Goal: Navigation & Orientation: Find specific page/section

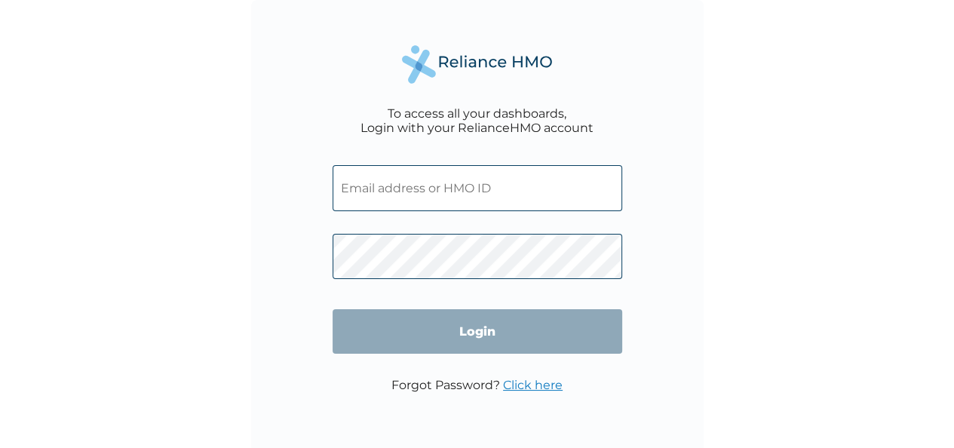
click at [421, 187] on input "text" at bounding box center [477, 188] width 290 height 46
click at [407, 188] on input "text" at bounding box center [477, 188] width 290 height 46
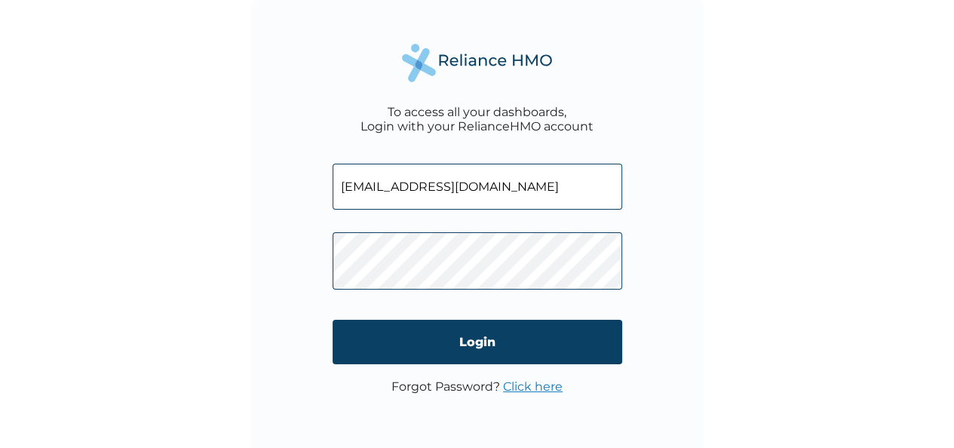
type input "udeajaloveth@gmail.com"
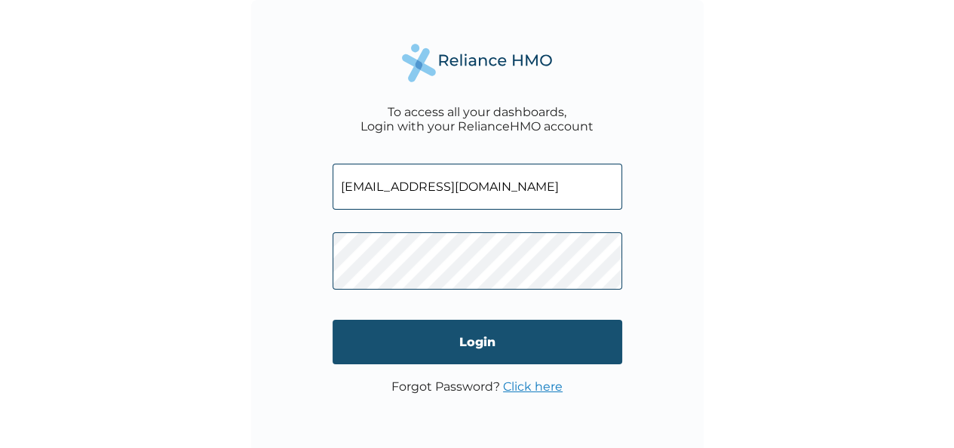
click at [473, 357] on input "Login" at bounding box center [477, 342] width 290 height 44
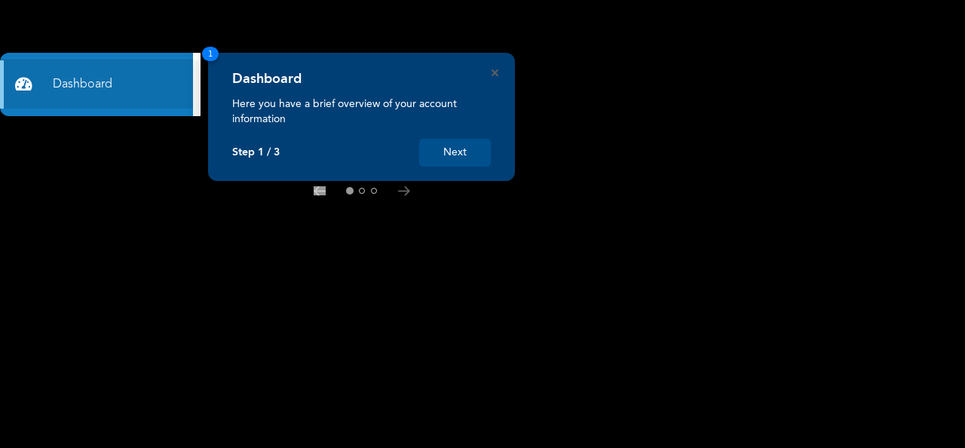
click at [452, 149] on button "Next" at bounding box center [455, 153] width 72 height 28
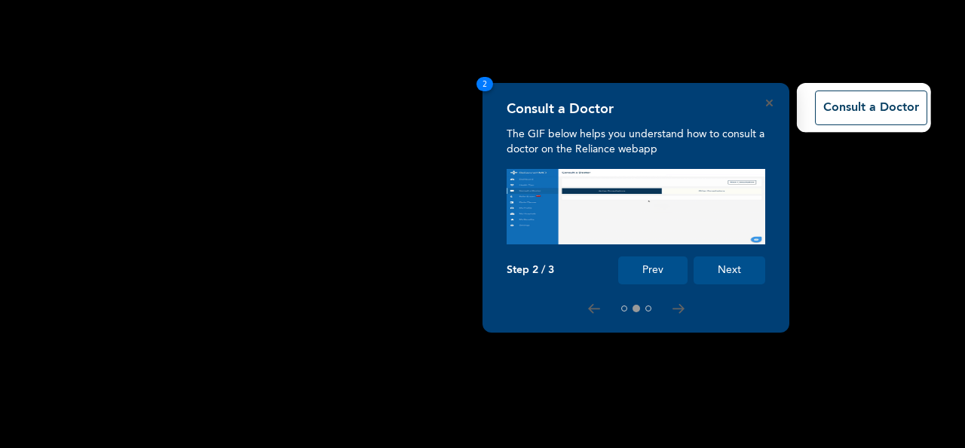
click at [654, 266] on button "Prev" at bounding box center [652, 270] width 69 height 28
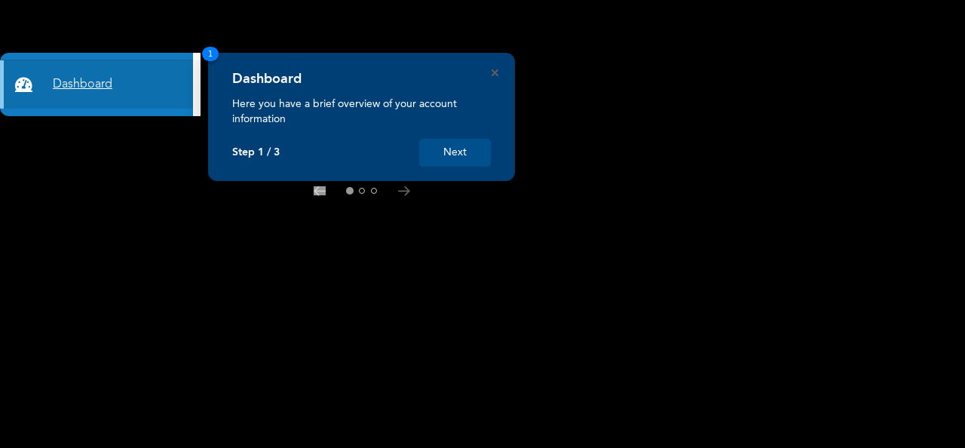
click at [101, 79] on link "Dashboard" at bounding box center [96, 84] width 193 height 48
click at [84, 84] on link "Dashboard" at bounding box center [96, 84] width 193 height 48
click at [72, 82] on link "Dashboard" at bounding box center [96, 84] width 193 height 48
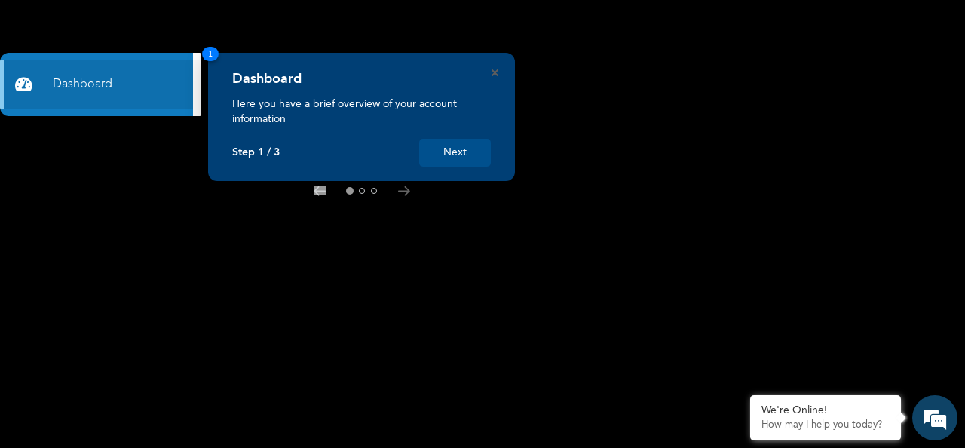
click at [490, 71] on div "Dashboard" at bounding box center [361, 84] width 259 height 26
click at [451, 156] on button "Next" at bounding box center [455, 153] width 72 height 28
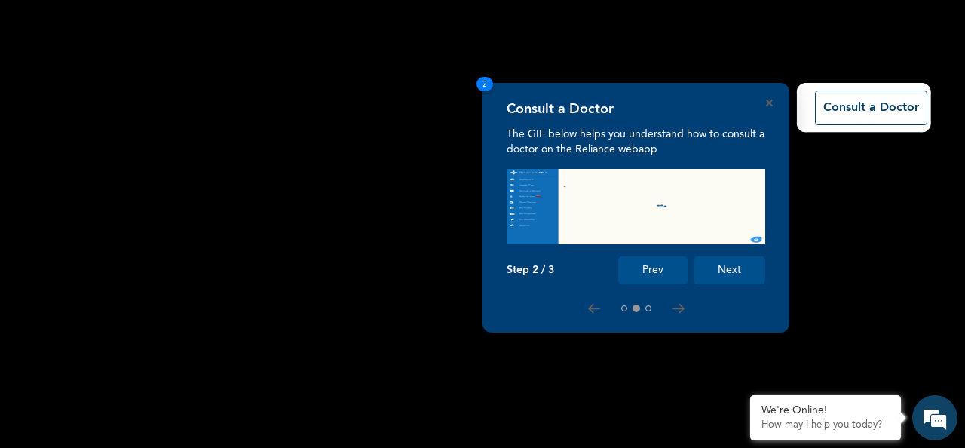
click at [721, 272] on button "Next" at bounding box center [730, 270] width 72 height 28
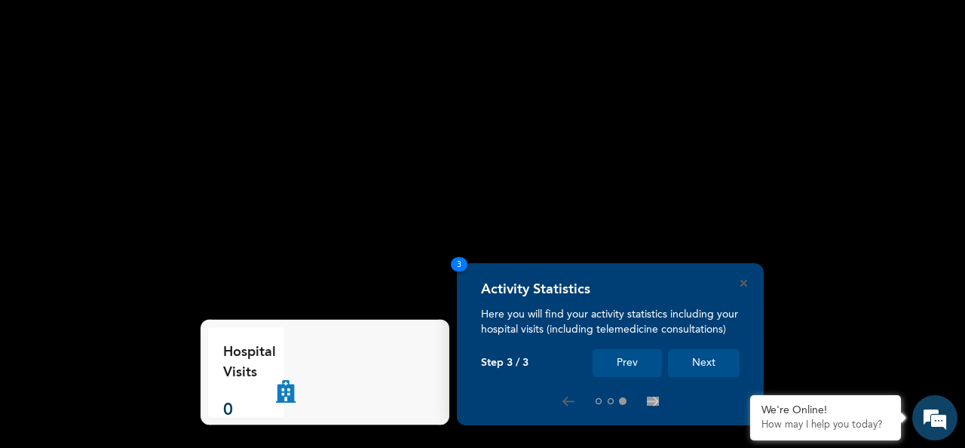
click at [709, 361] on button "Next" at bounding box center [704, 363] width 72 height 28
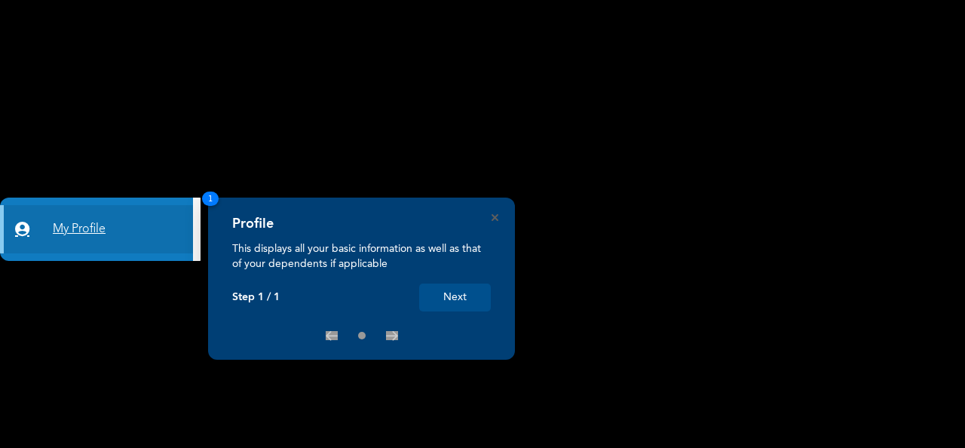
click at [77, 230] on link "My Profile" at bounding box center [96, 229] width 193 height 48
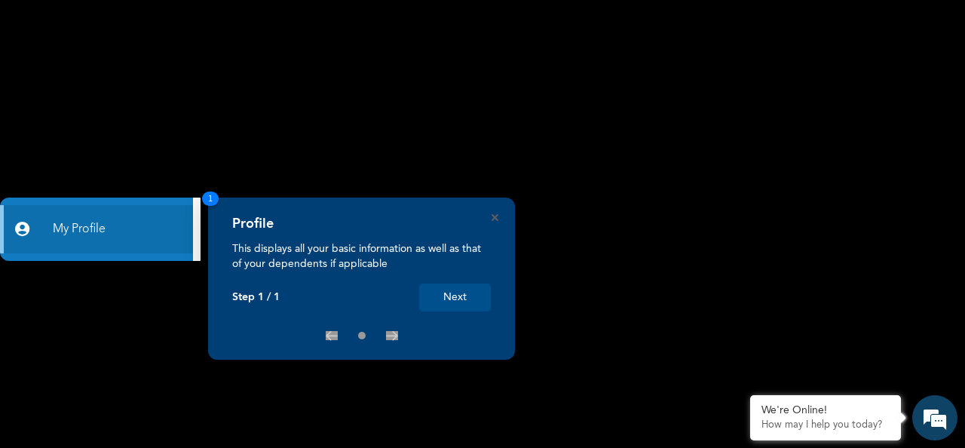
click at [460, 296] on button "Next" at bounding box center [455, 297] width 72 height 28
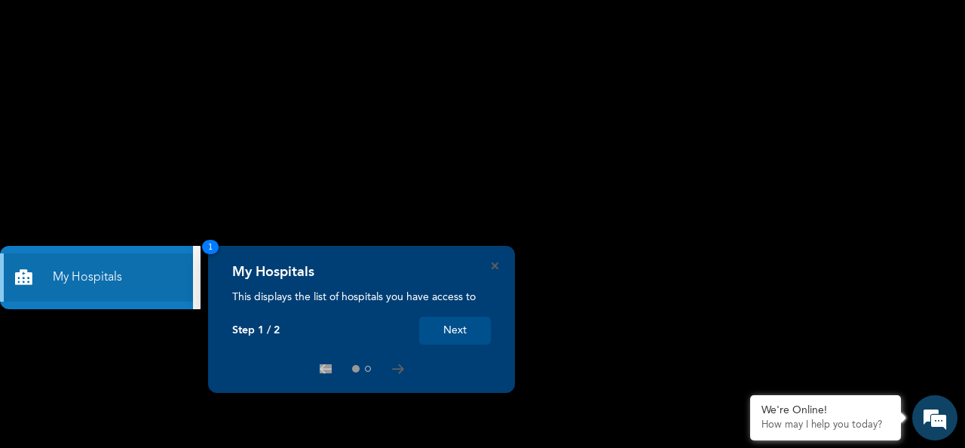
click at [498, 262] on div "My Hospitals This displays the list of hospitals you have access to Step 1 / 2 …" at bounding box center [361, 319] width 307 height 147
click at [296, 147] on rect at bounding box center [482, 224] width 965 height 448
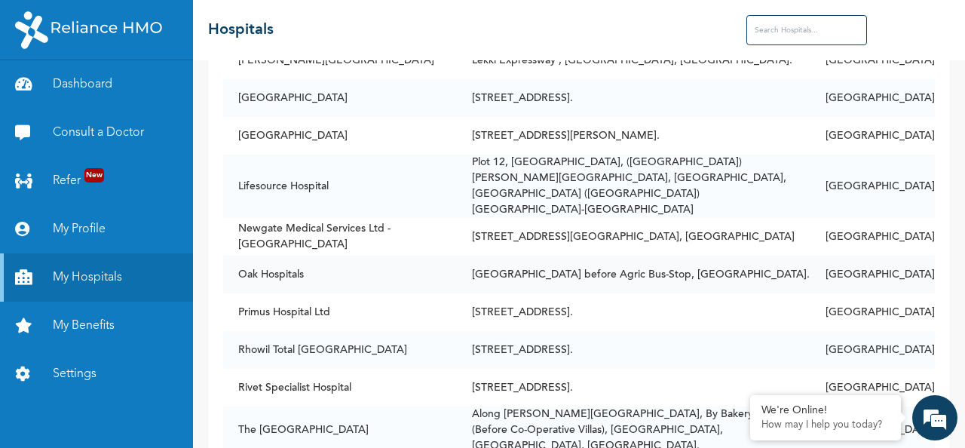
scroll to position [603, 0]
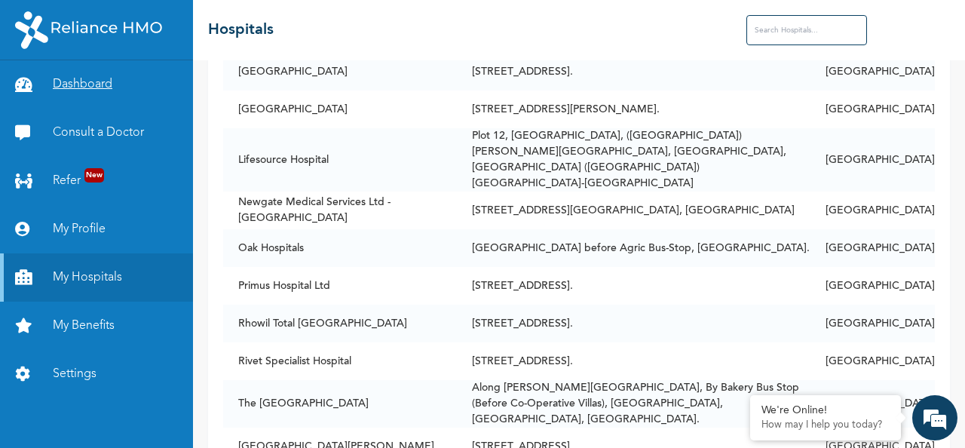
click at [79, 88] on link "Dashboard" at bounding box center [96, 84] width 193 height 48
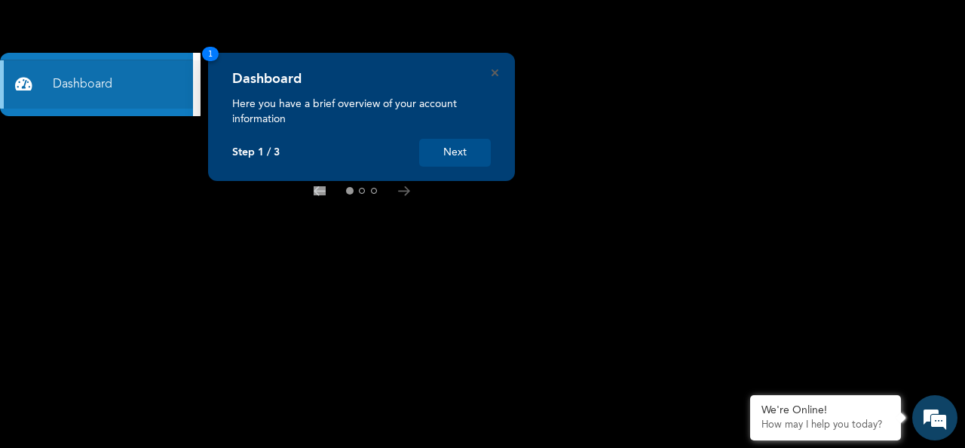
click at [455, 152] on button "Next" at bounding box center [455, 153] width 72 height 28
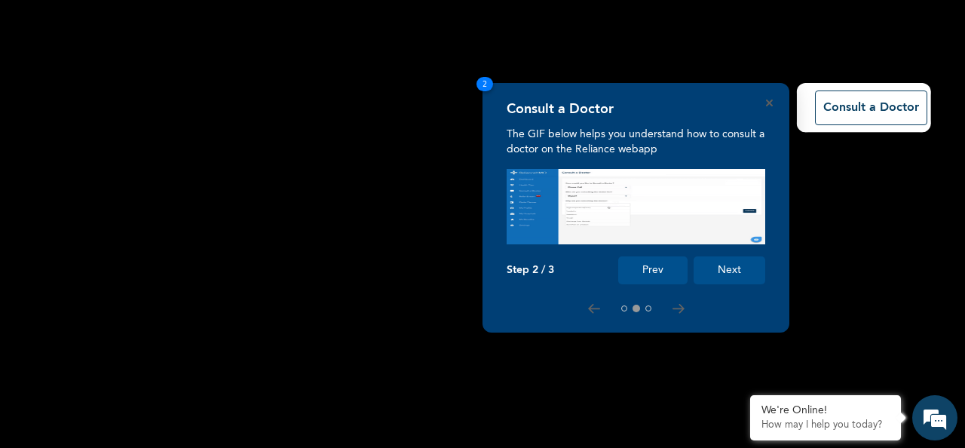
click at [533, 182] on img at bounding box center [636, 206] width 259 height 75
click at [678, 123] on div "Consult a Doctor" at bounding box center [636, 114] width 259 height 26
drag, startPoint x: 504, startPoint y: 206, endPoint x: 512, endPoint y: 203, distance: 8.8
click at [502, 206] on div "Consult a Doctor The GIF below helps you understand how to consult a doctor on …" at bounding box center [636, 208] width 307 height 250
click at [544, 191] on img at bounding box center [636, 206] width 259 height 75
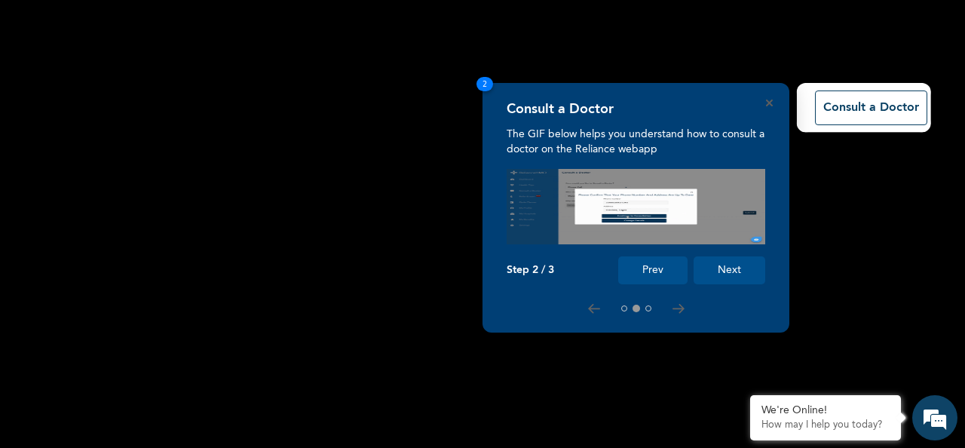
click at [719, 267] on button "Next" at bounding box center [730, 270] width 72 height 28
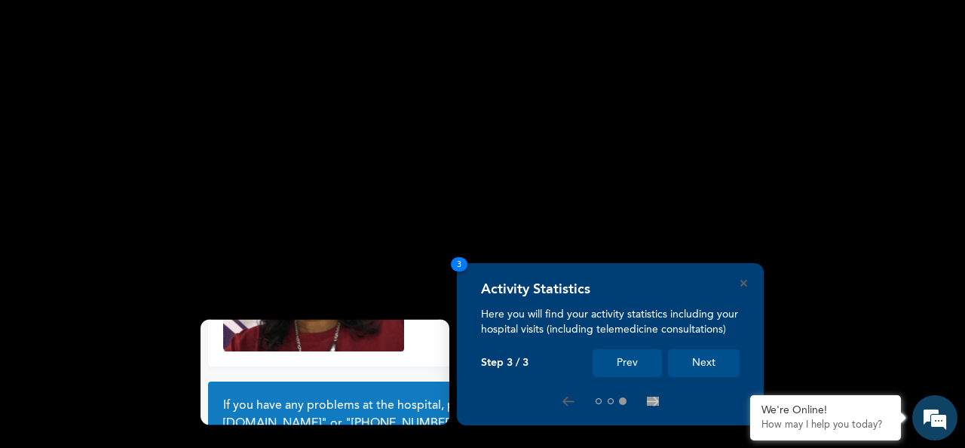
scroll to position [136, 0]
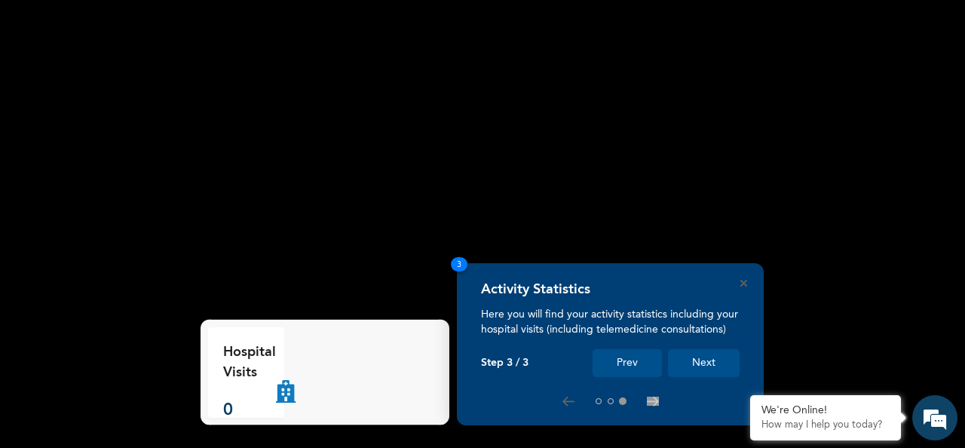
click at [709, 363] on button "Next" at bounding box center [704, 363] width 72 height 28
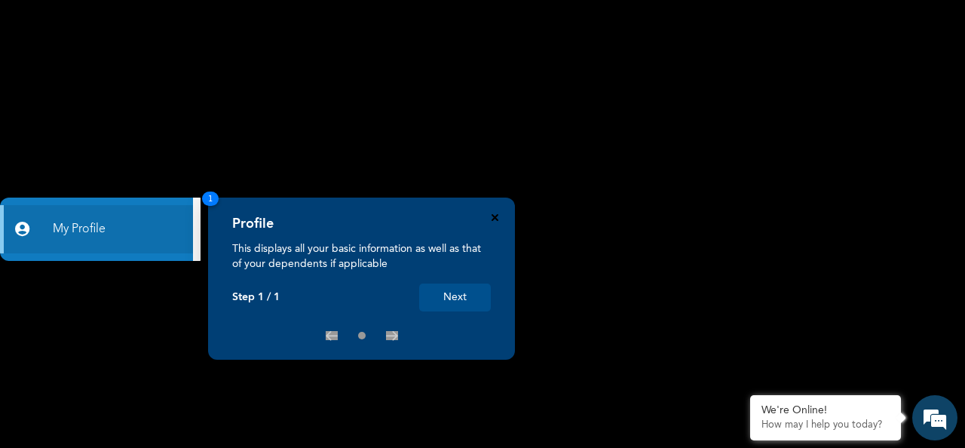
click at [497, 216] on icon "Close" at bounding box center [495, 217] width 7 height 7
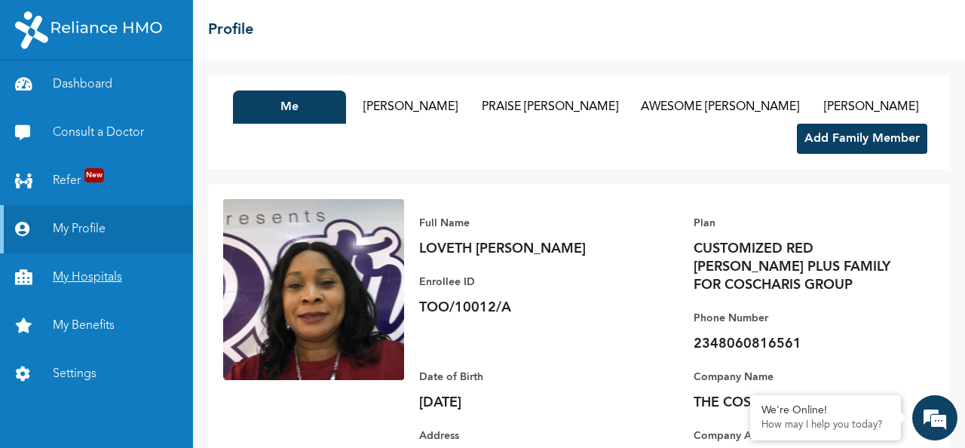
click at [90, 274] on link "My Hospitals" at bounding box center [96, 277] width 193 height 48
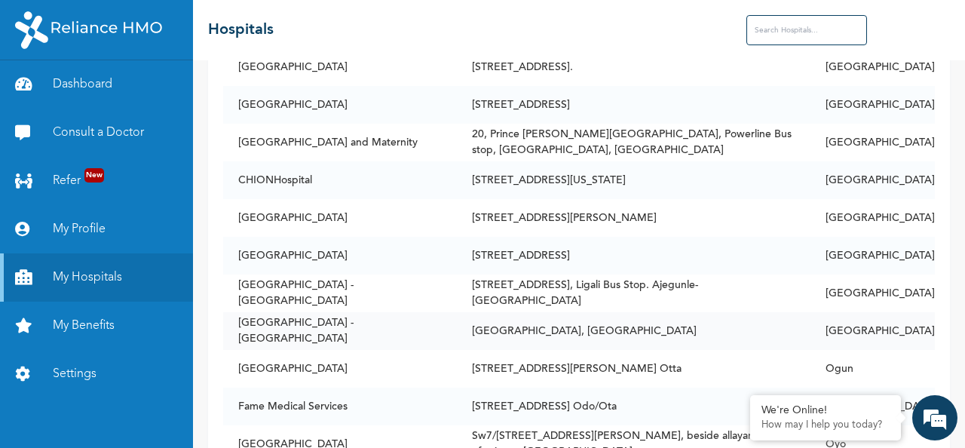
scroll to position [3619, 0]
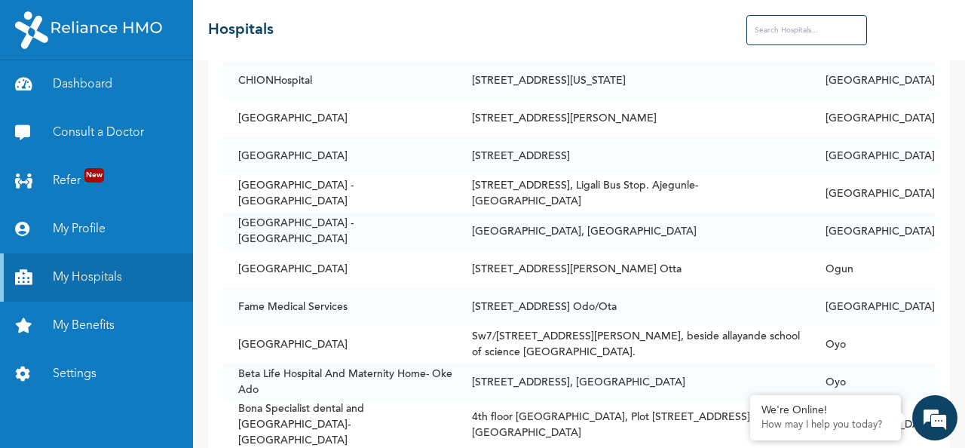
click at [783, 29] on input "text" at bounding box center [806, 30] width 121 height 30
click at [81, 378] on link "Settings" at bounding box center [96, 374] width 193 height 48
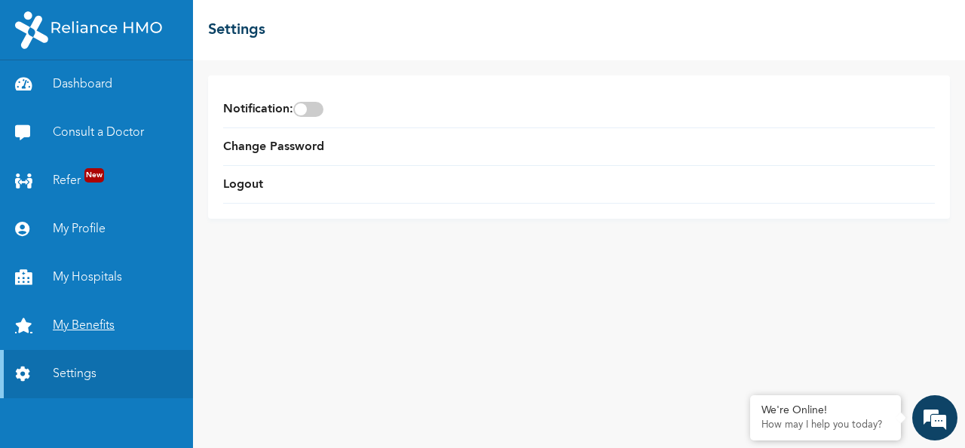
click at [79, 329] on link "My Benefits" at bounding box center [96, 326] width 193 height 48
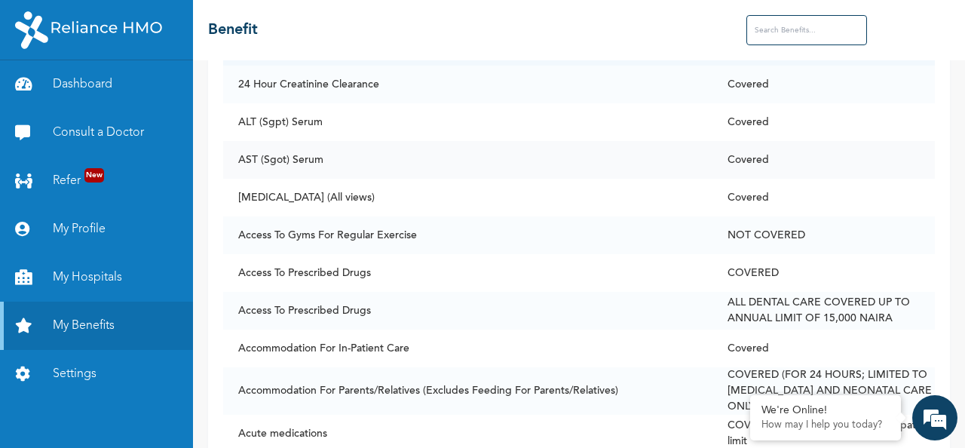
scroll to position [151, 0]
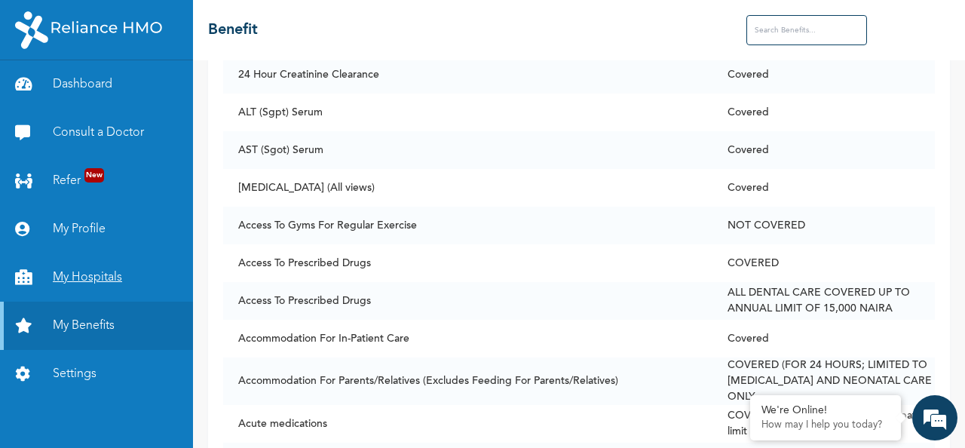
click at [98, 279] on link "My Hospitals" at bounding box center [96, 277] width 193 height 48
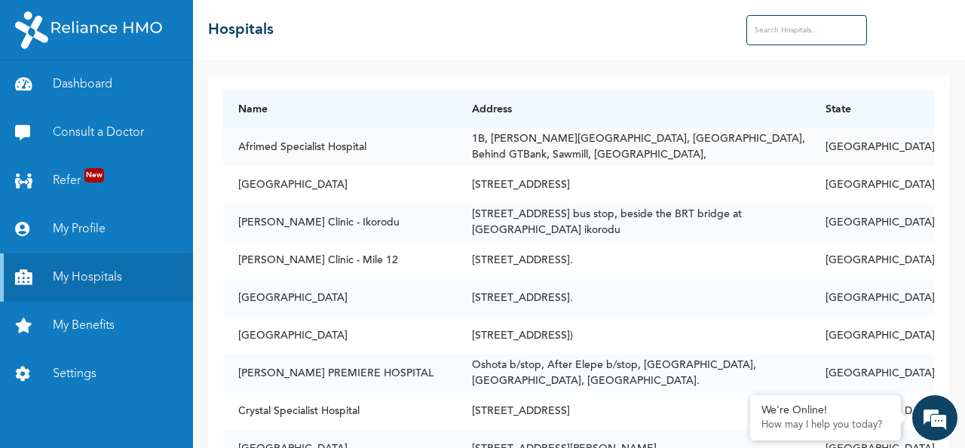
scroll to position [226, 0]
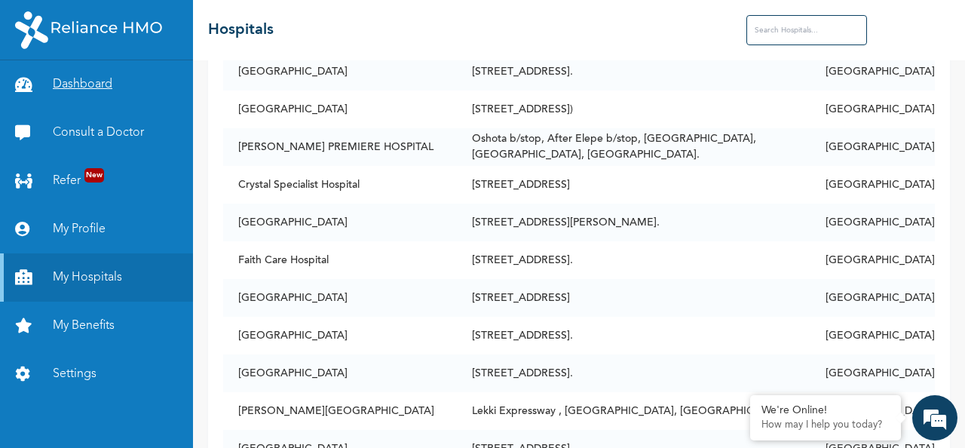
click at [104, 85] on link "Dashboard" at bounding box center [96, 84] width 193 height 48
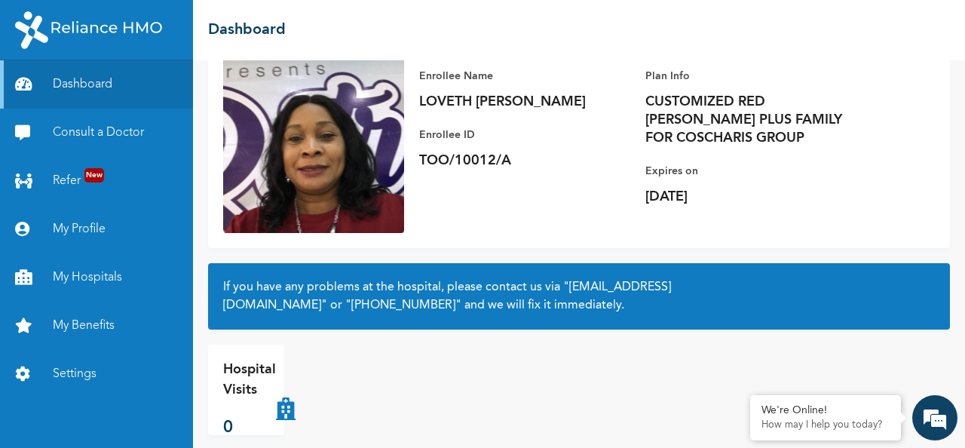
scroll to position [136, 0]
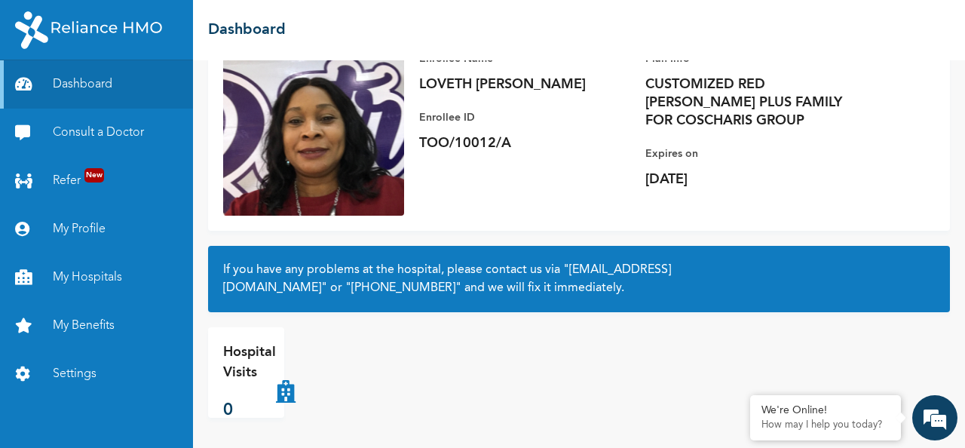
click at [274, 398] on p "0" at bounding box center [249, 410] width 53 height 25
click at [283, 391] on icon at bounding box center [286, 372] width 20 height 60
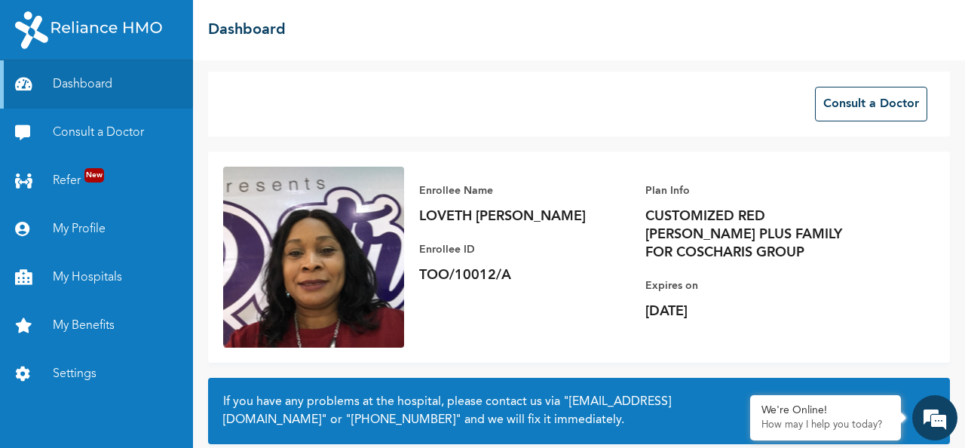
scroll to position [0, 0]
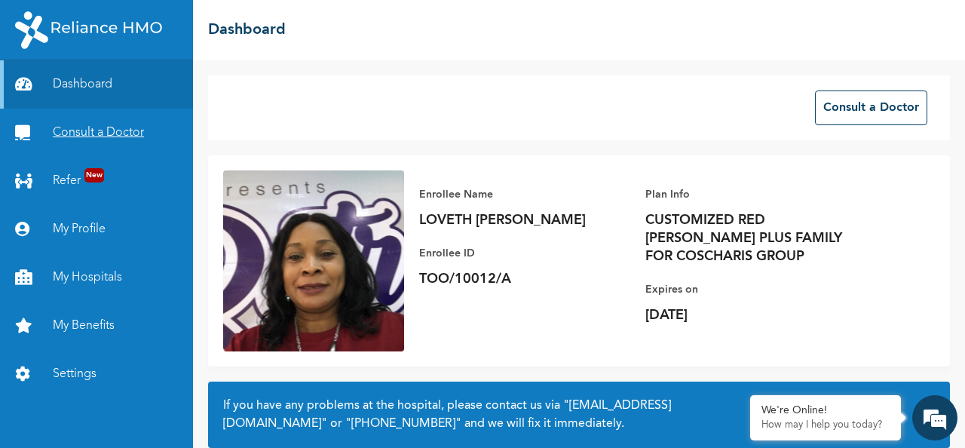
click at [92, 133] on link "Consult a Doctor" at bounding box center [96, 133] width 193 height 48
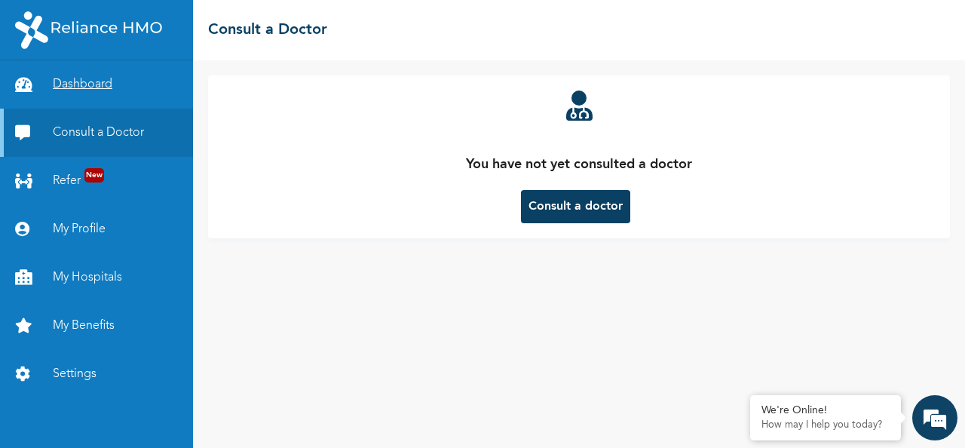
click at [93, 83] on link "Dashboard" at bounding box center [96, 84] width 193 height 48
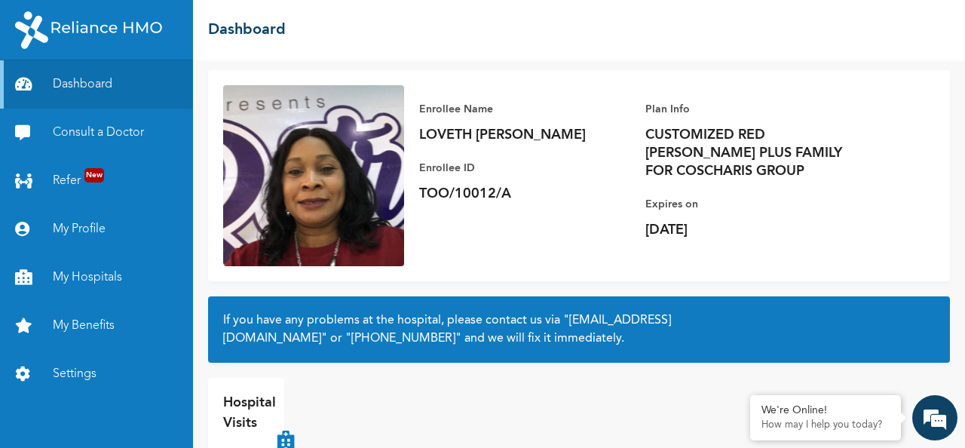
scroll to position [136, 0]
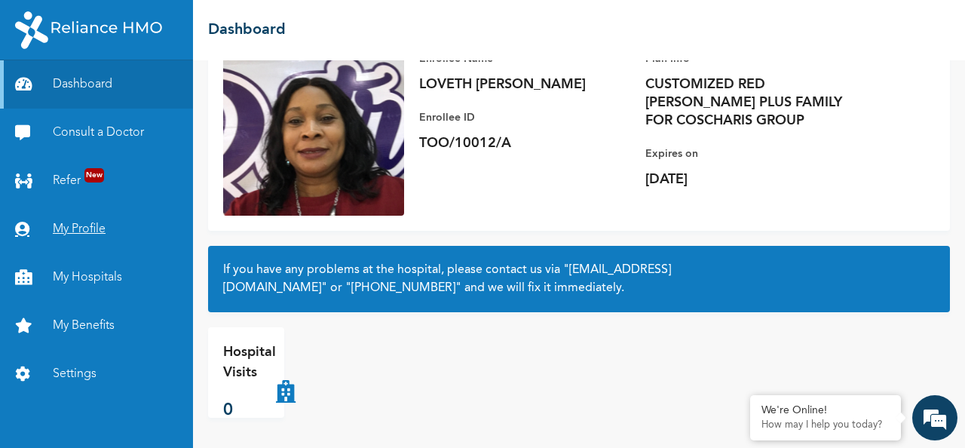
click at [88, 230] on link "My Profile" at bounding box center [96, 229] width 193 height 48
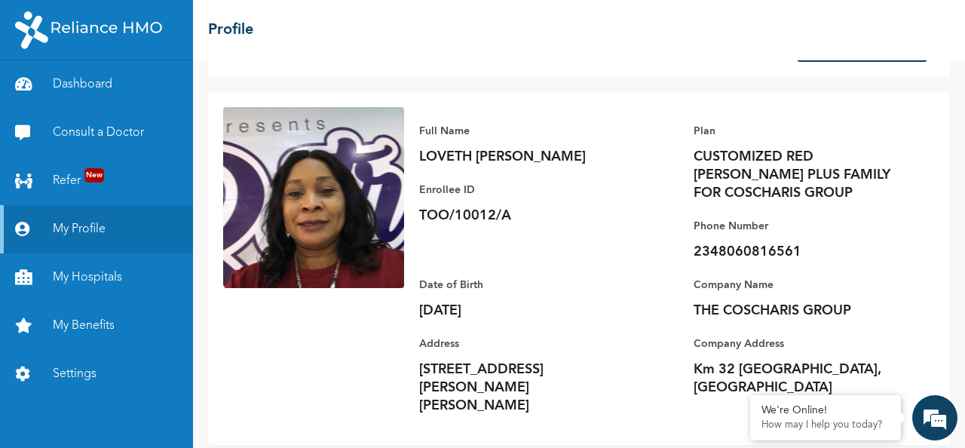
scroll to position [101, 0]
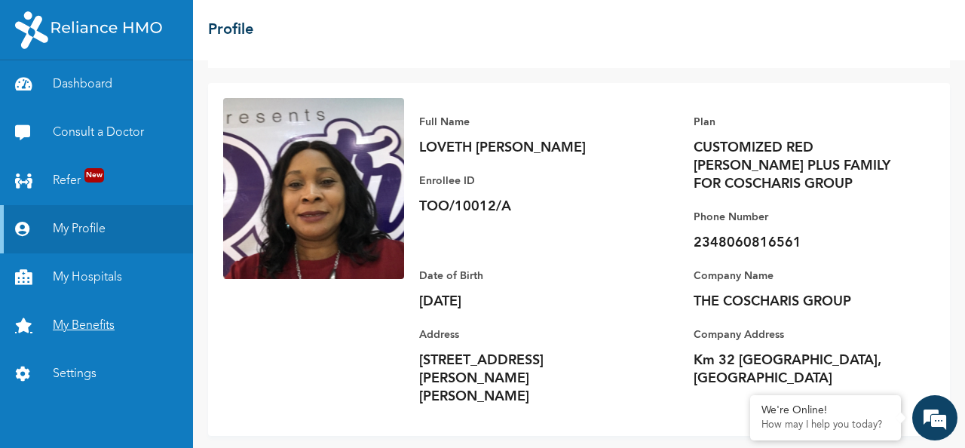
click at [81, 326] on link "My Benefits" at bounding box center [96, 326] width 193 height 48
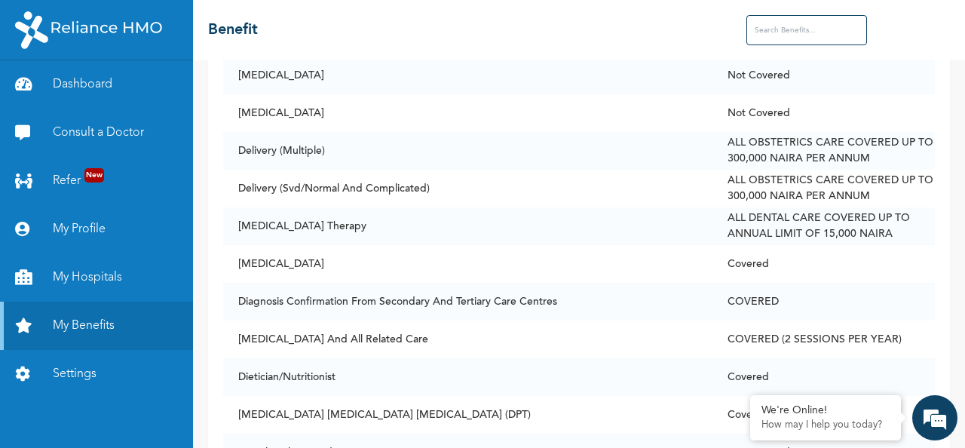
scroll to position [2563, 0]
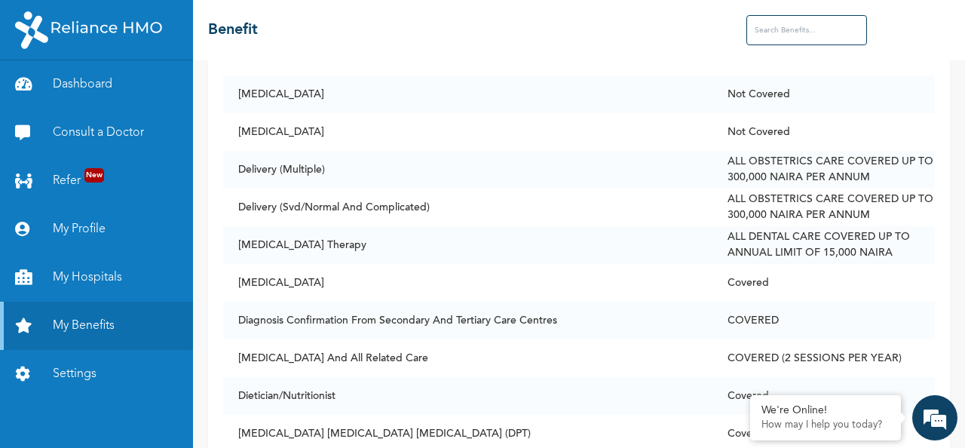
click at [812, 25] on input "text" at bounding box center [806, 30] width 121 height 30
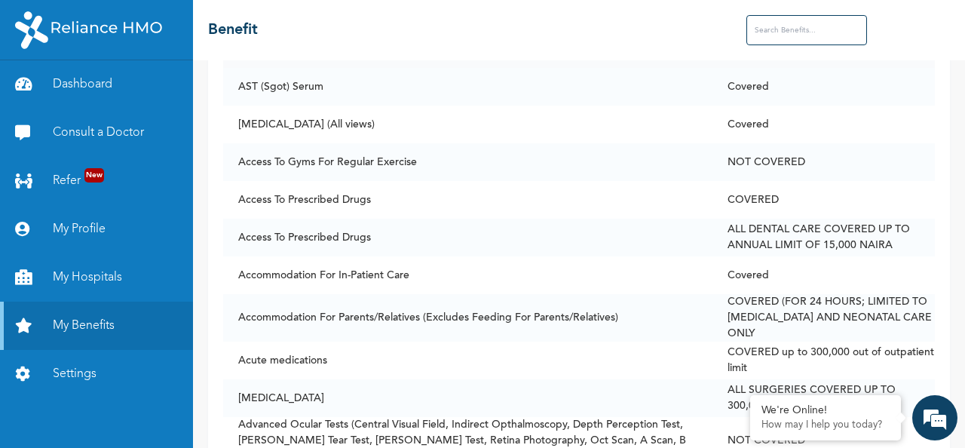
scroll to position [226, 0]
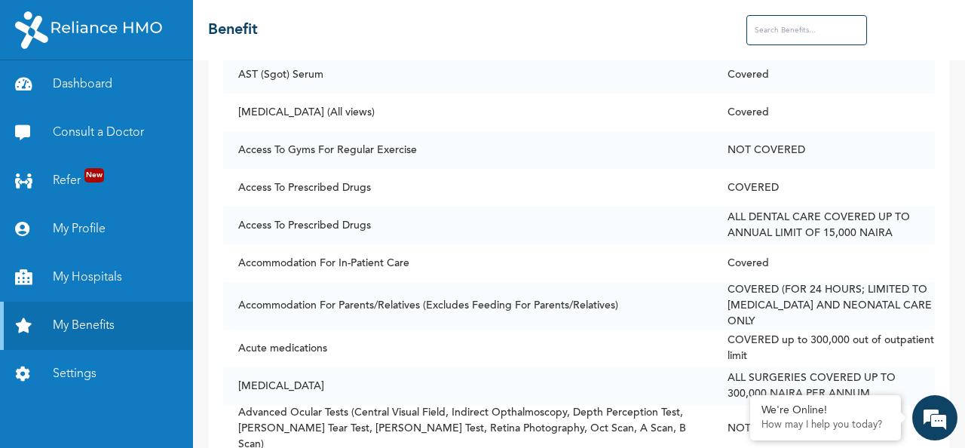
drag, startPoint x: 952, startPoint y: 85, endPoint x: 954, endPoint y: 78, distance: 7.7
click at [953, 78] on div "Access Secondary Care Benefit Status 24 Hour Creatinine Clearance Covered ALT (…" at bounding box center [579, 254] width 772 height 388
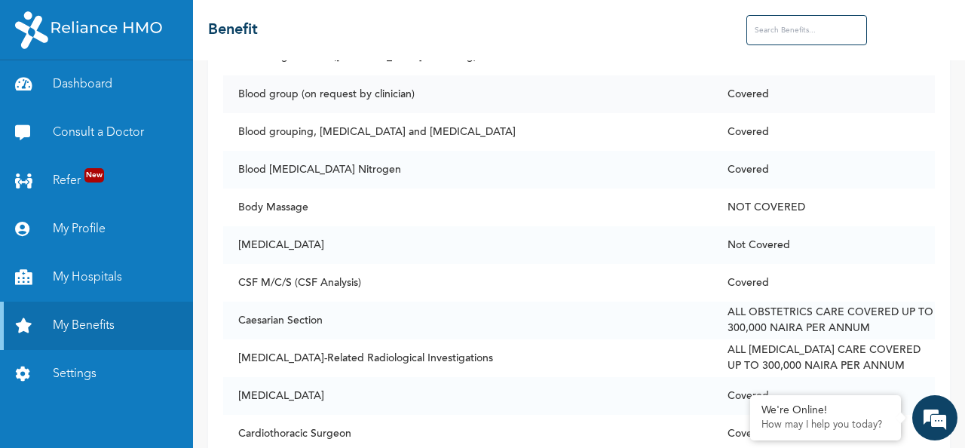
scroll to position [1809, 0]
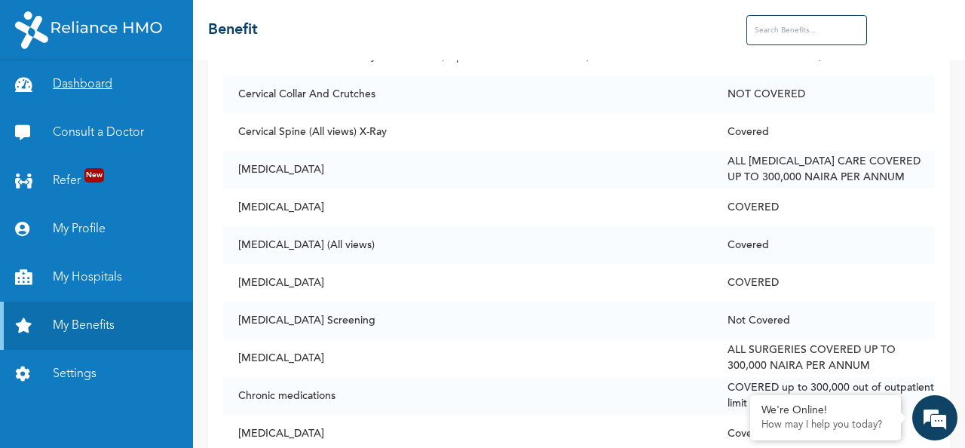
click at [69, 84] on link "Dashboard" at bounding box center [96, 84] width 193 height 48
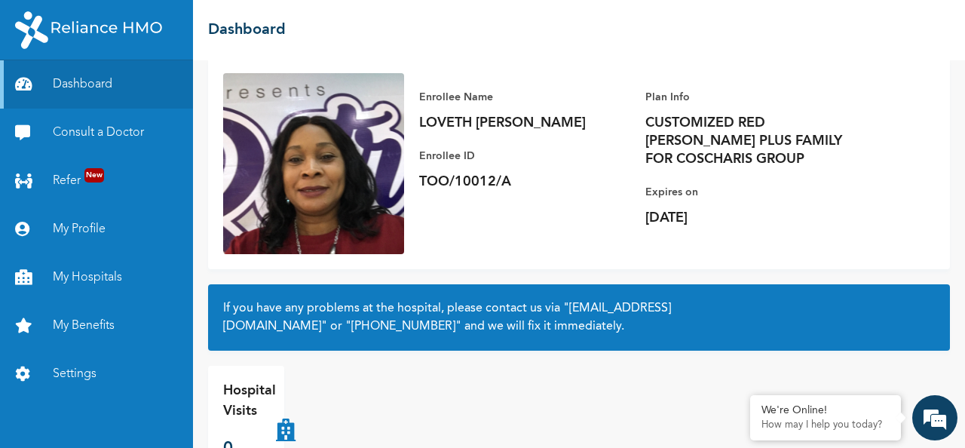
scroll to position [136, 0]
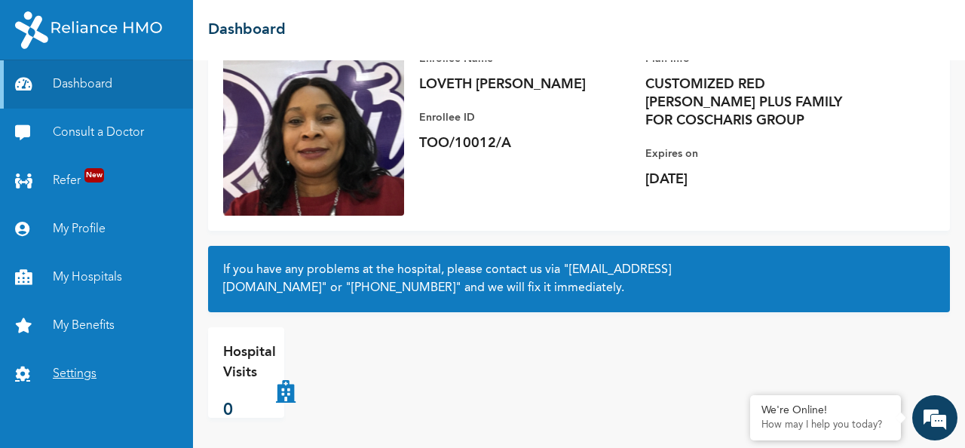
click at [78, 375] on link "Settings" at bounding box center [96, 374] width 193 height 48
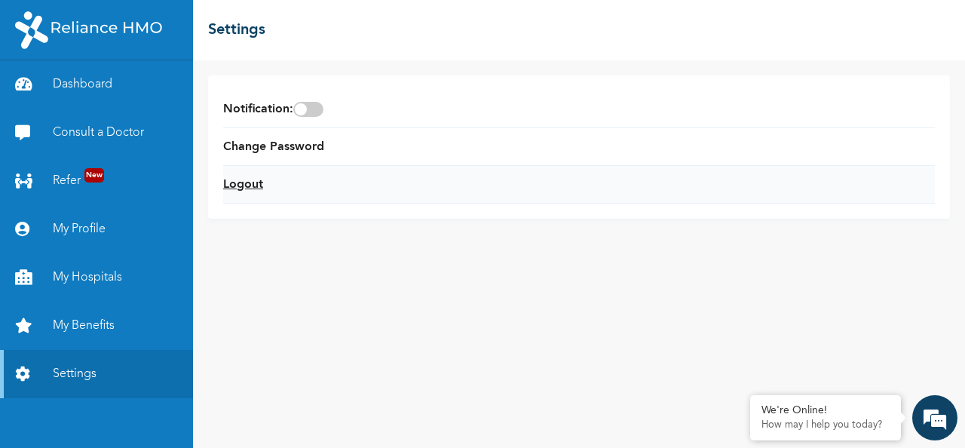
click at [238, 184] on link "Logout" at bounding box center [243, 185] width 40 height 18
